Goal: Navigation & Orientation: Go to known website

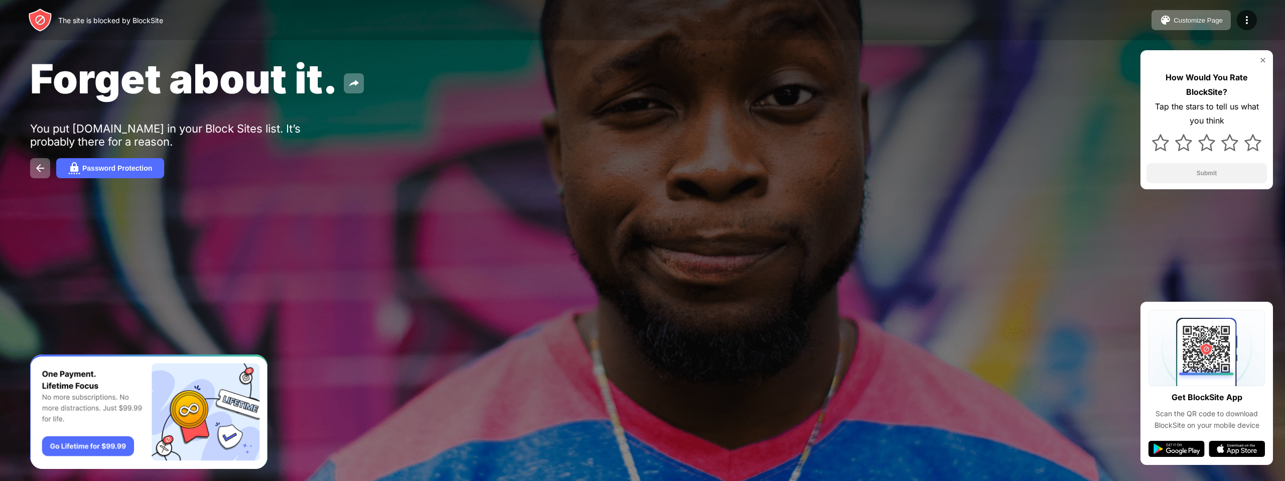
click at [502, 103] on div "Forget about it. You put lichess.org in your Block Sites list. It’s probably th…" at bounding box center [642, 116] width 1285 height 232
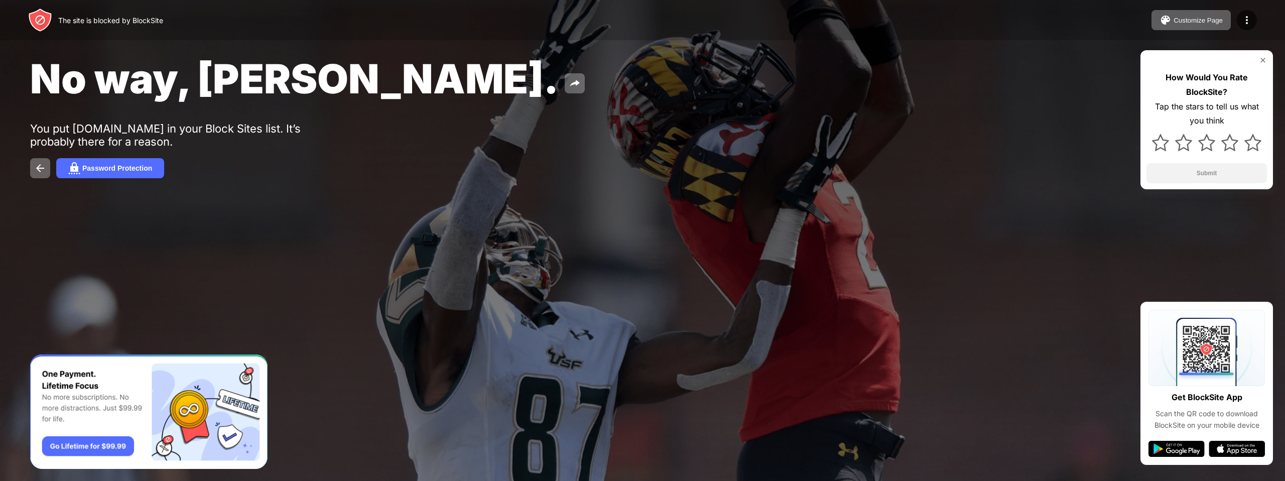
click at [748, 137] on div "No way, Jose. You put lichess.org in your Block Sites list. It’s probably there…" at bounding box center [642, 116] width 1285 height 232
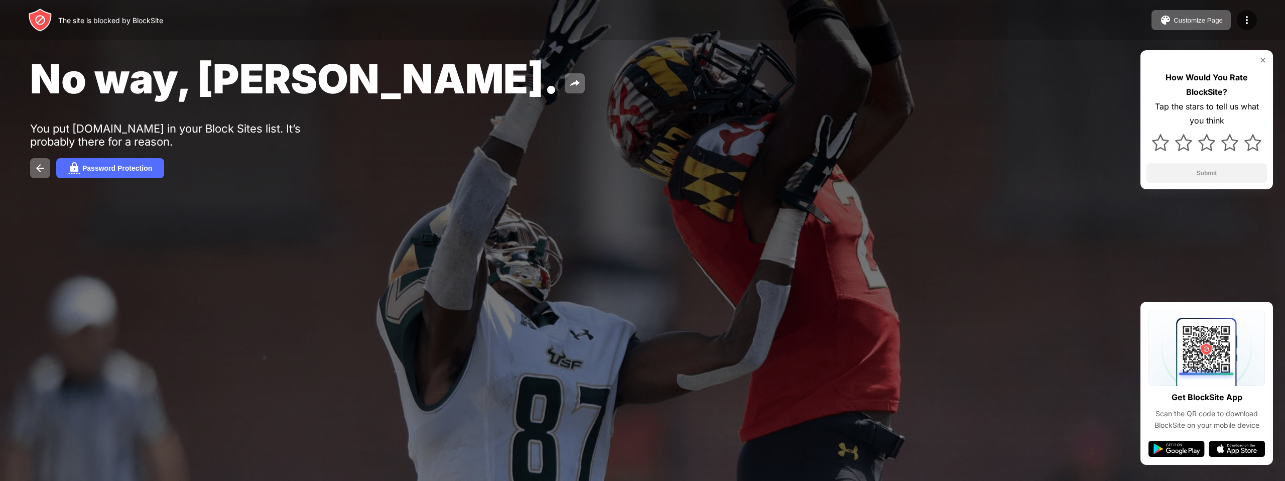
click at [620, 84] on div "No way, Jose." at bounding box center [519, 78] width 979 height 49
